Goal: Check status: Check status

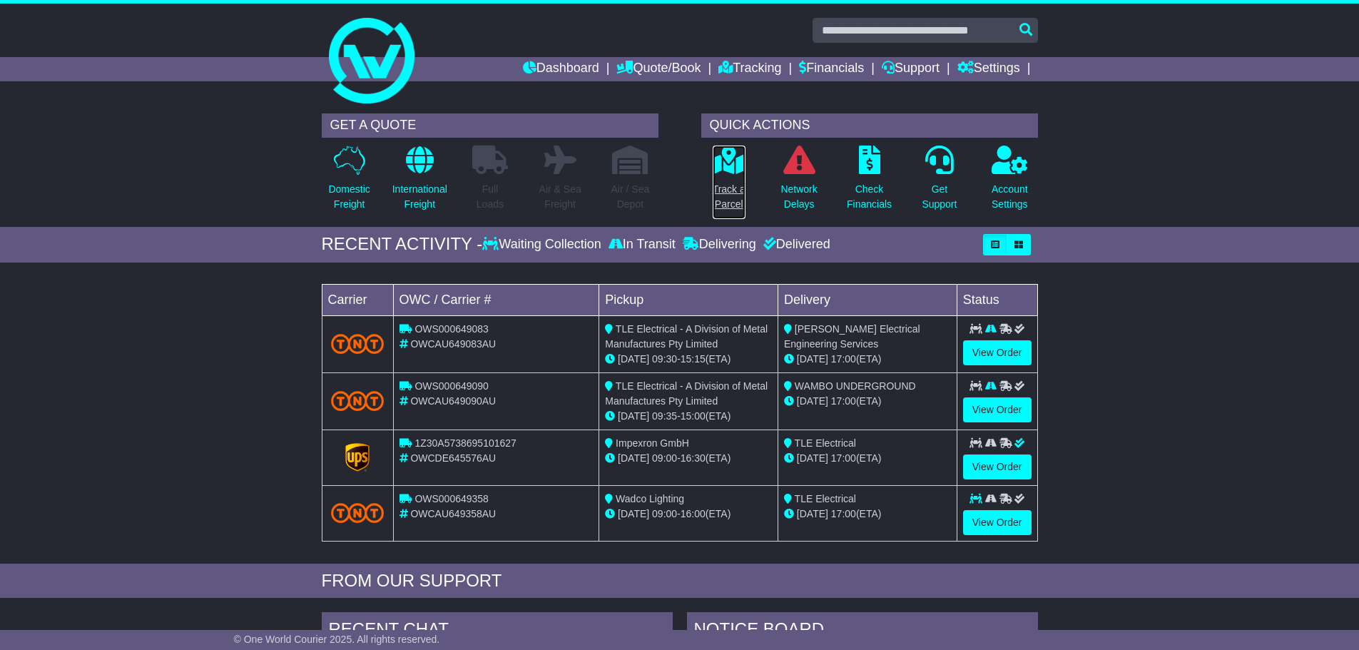
click at [725, 195] on p "Track a Parcel" at bounding box center [729, 197] width 33 height 30
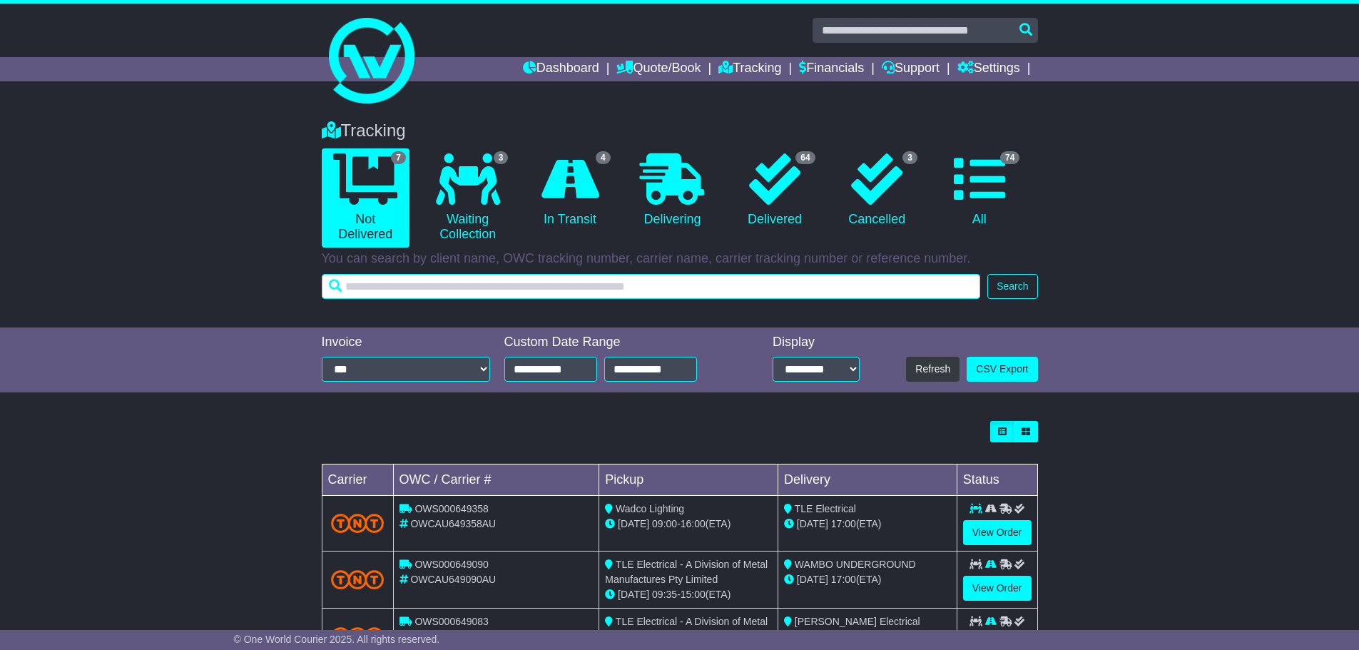
click at [390, 285] on input "text" at bounding box center [651, 286] width 659 height 25
type input "**********"
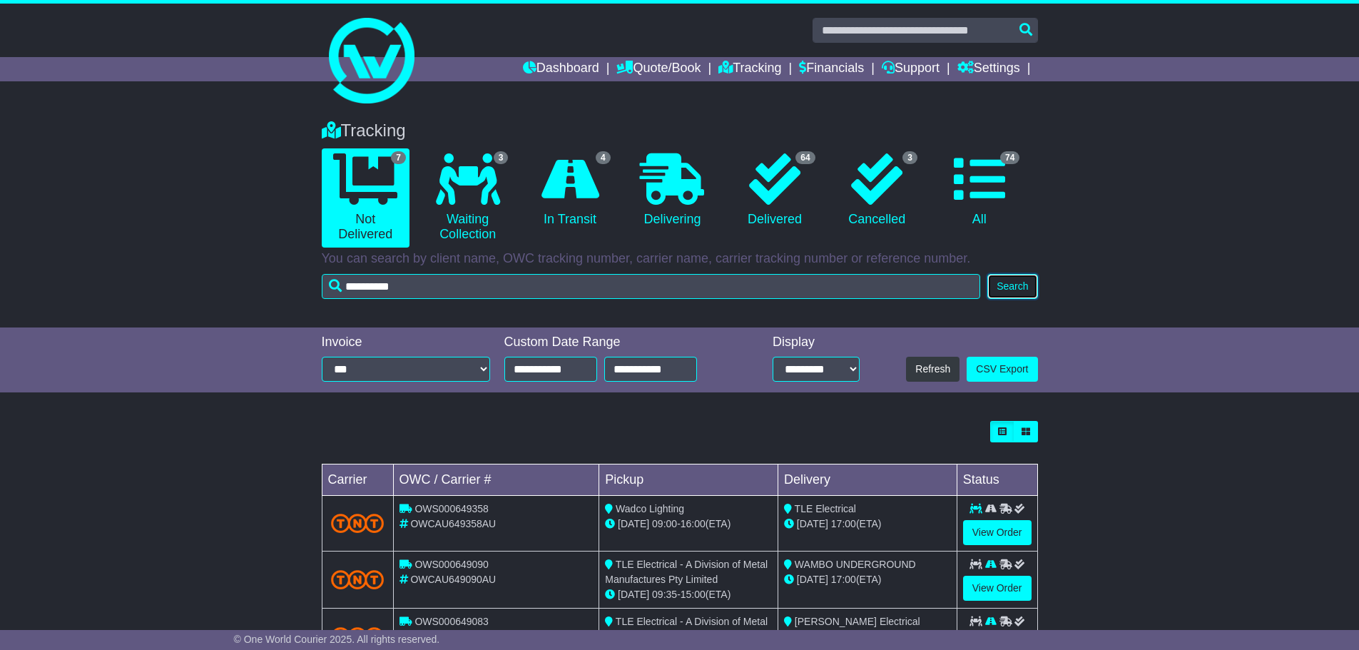
click at [1024, 291] on button "Search" at bounding box center [1012, 286] width 50 height 25
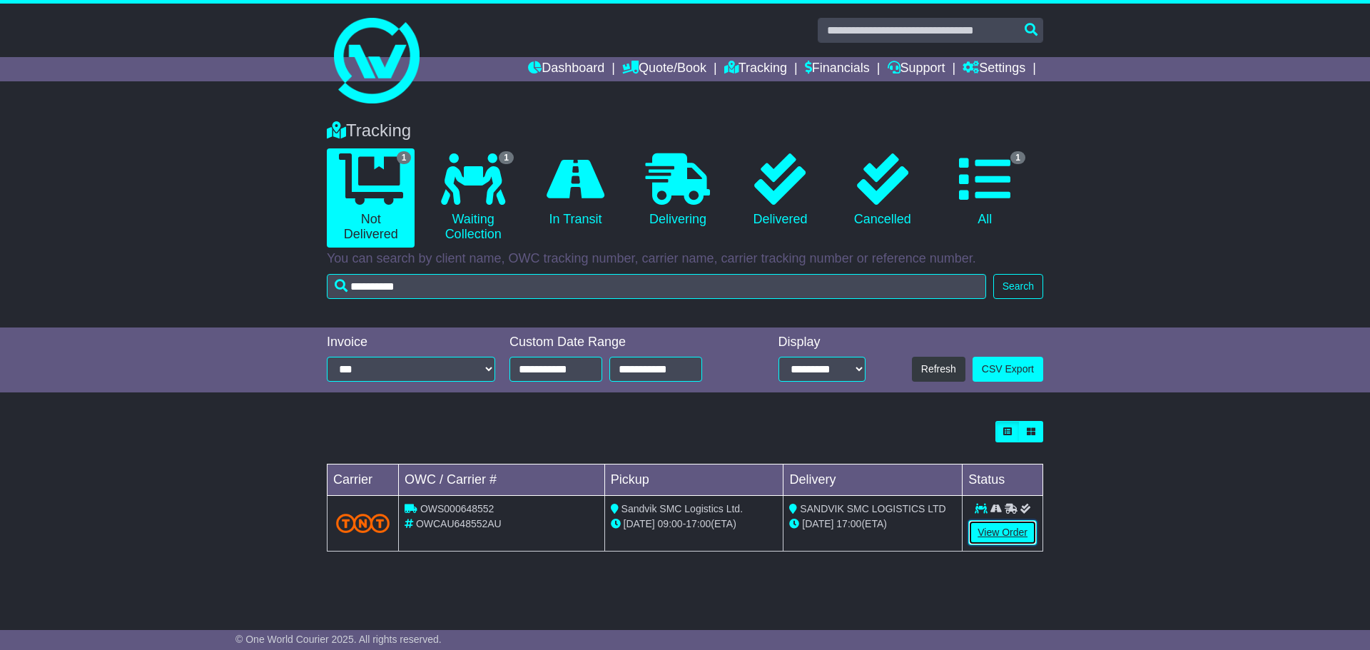
click at [994, 529] on link "View Order" at bounding box center [1002, 532] width 68 height 25
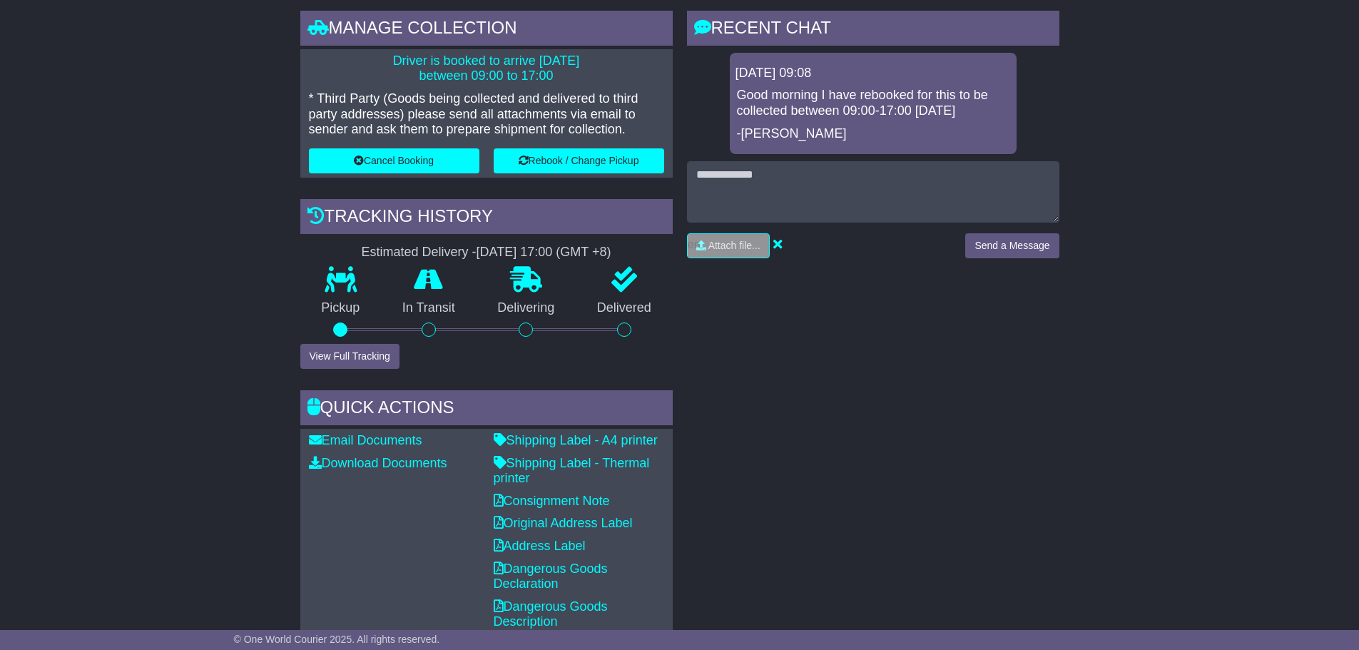
scroll to position [357, 0]
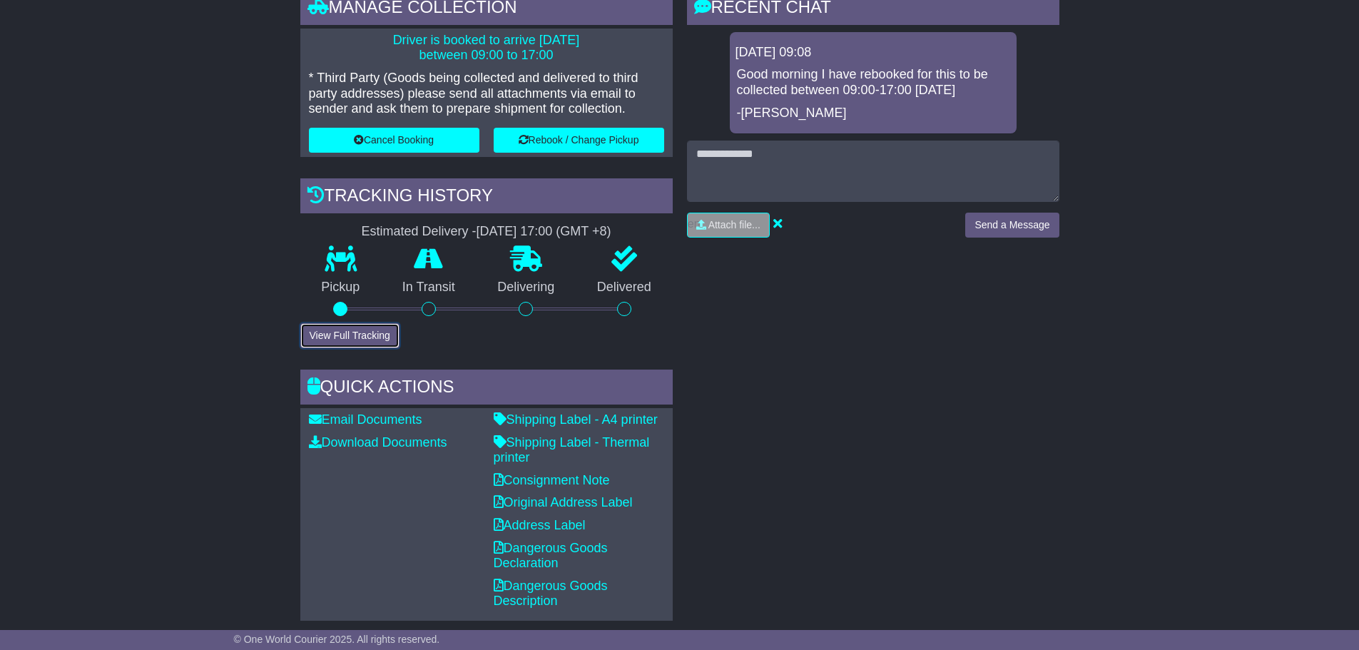
click at [373, 336] on button "View Full Tracking" at bounding box center [349, 335] width 99 height 25
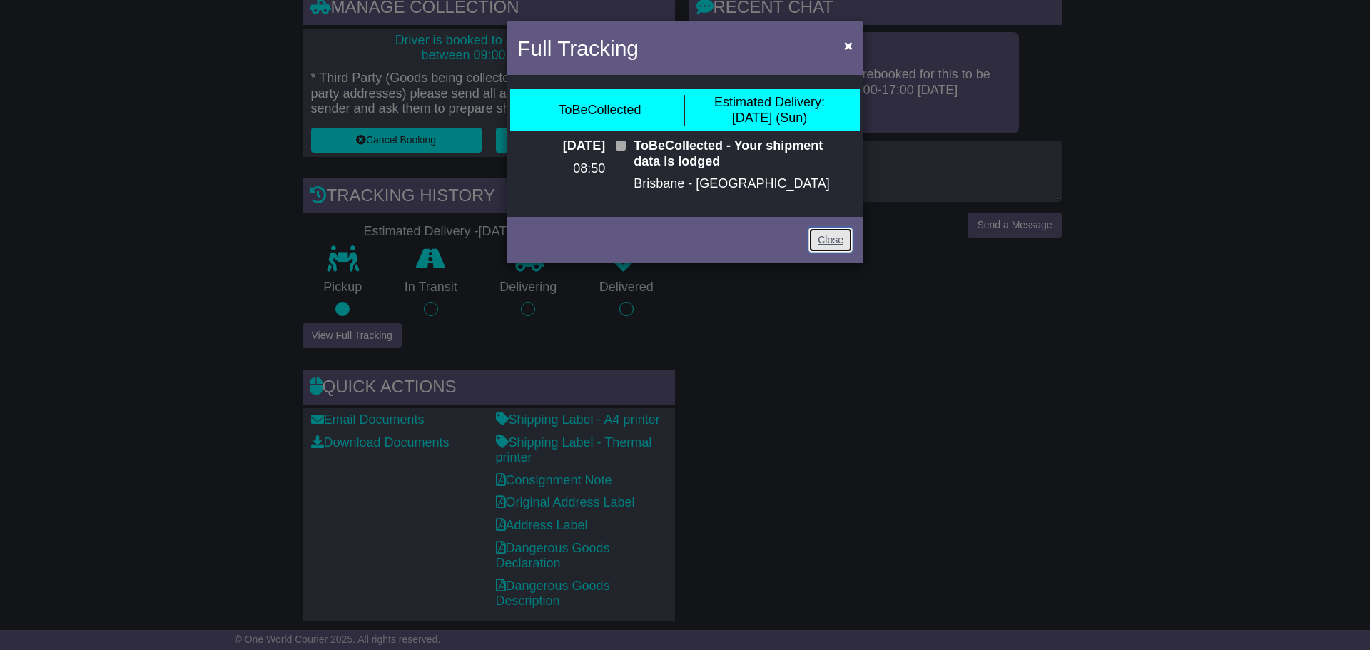
click at [824, 238] on link "Close" at bounding box center [830, 240] width 44 height 25
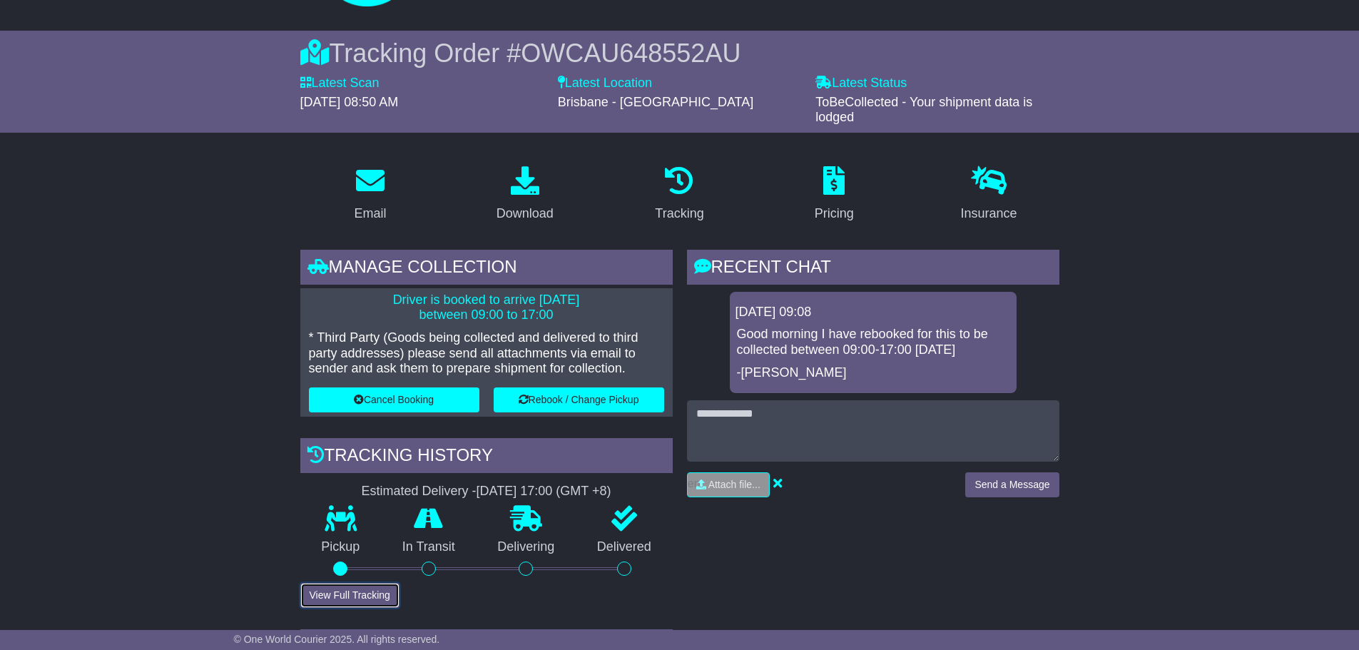
scroll to position [143, 0]
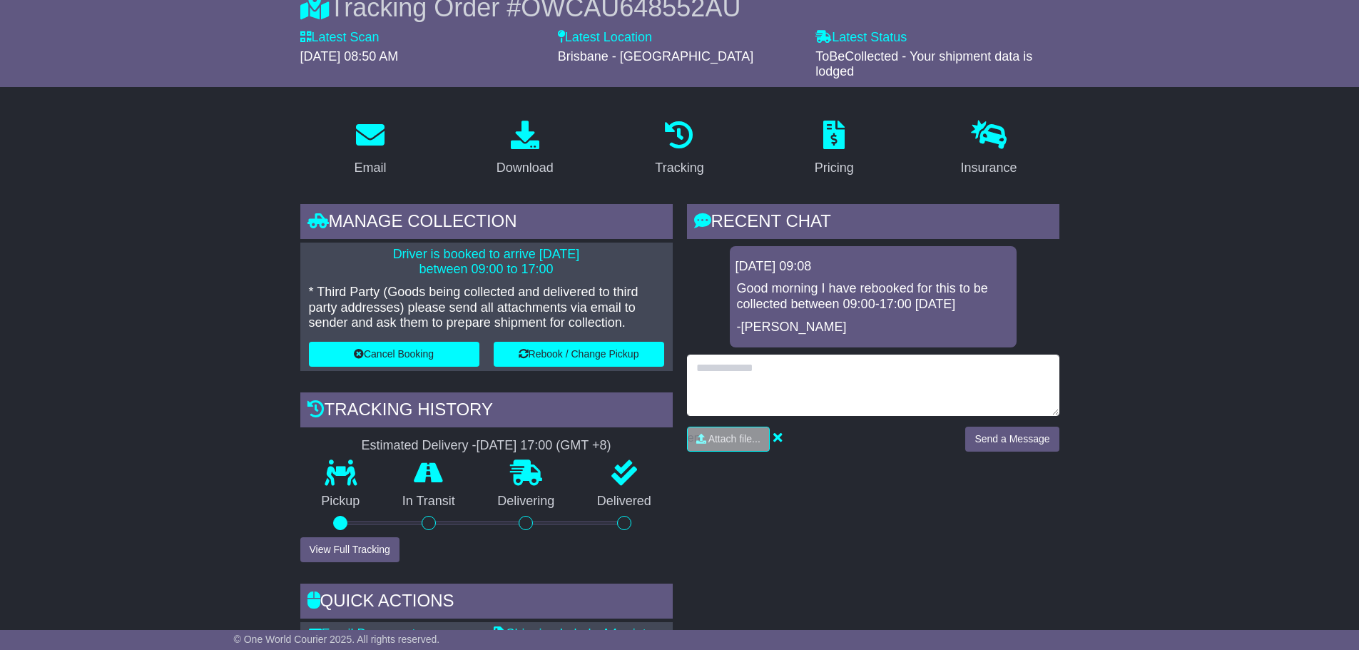
click at [727, 362] on textarea at bounding box center [873, 385] width 372 height 61
type textarea "**********"
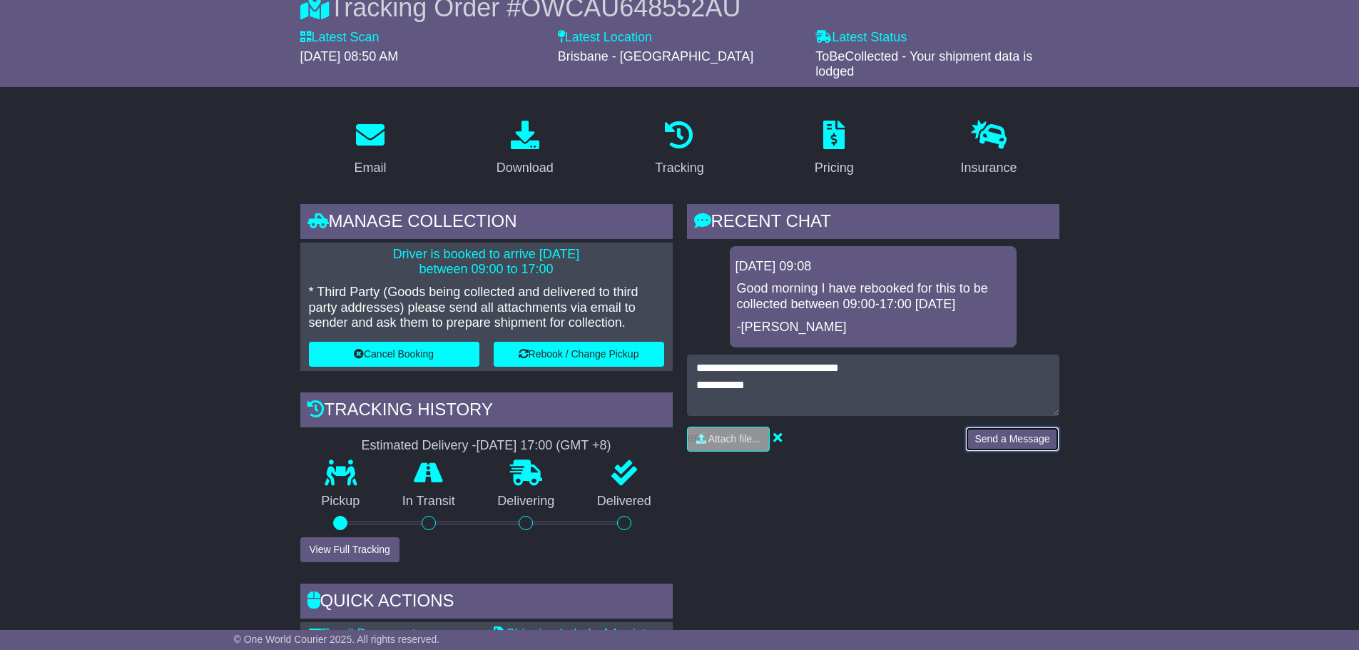
click at [1020, 441] on button "Send a Message" at bounding box center [1011, 439] width 93 height 25
